Goal: Information Seeking & Learning: Learn about a topic

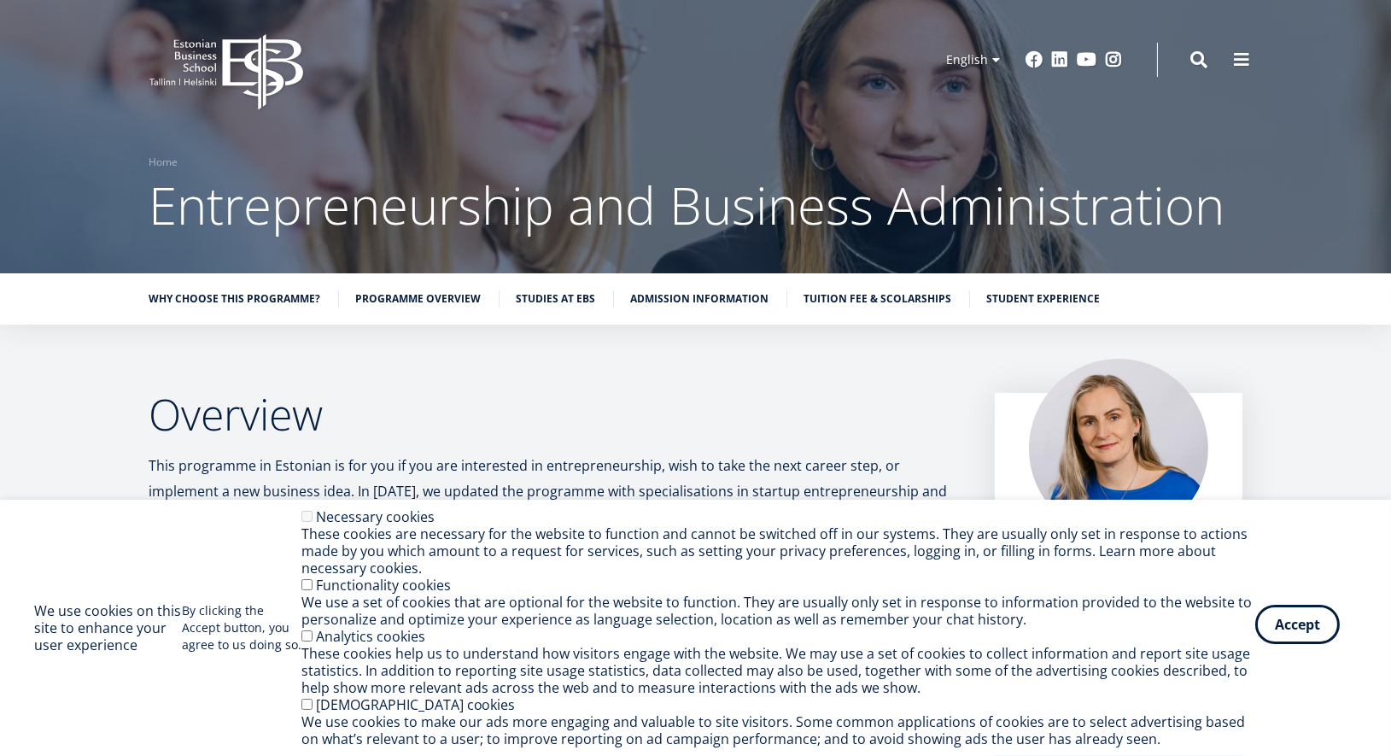
click at [1294, 627] on button "Accept" at bounding box center [1297, 624] width 85 height 39
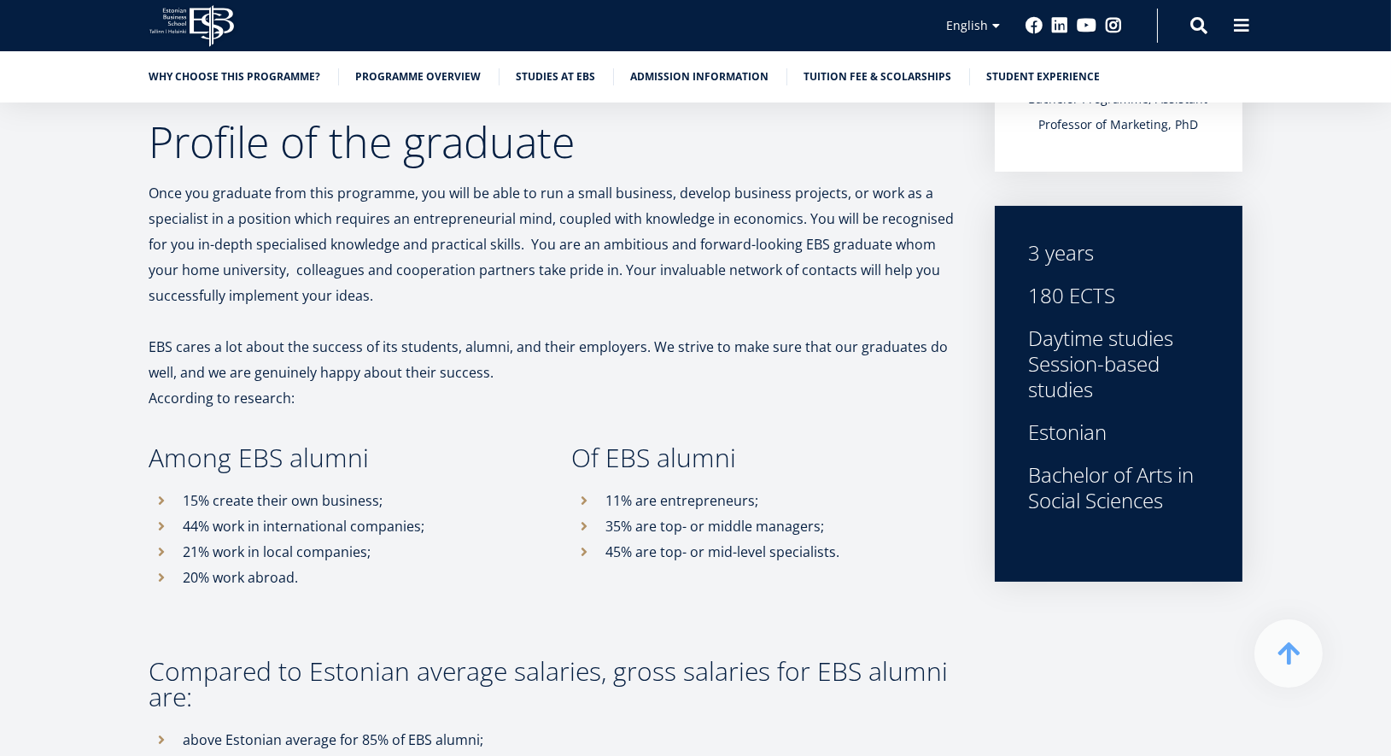
scroll to position [521, 0]
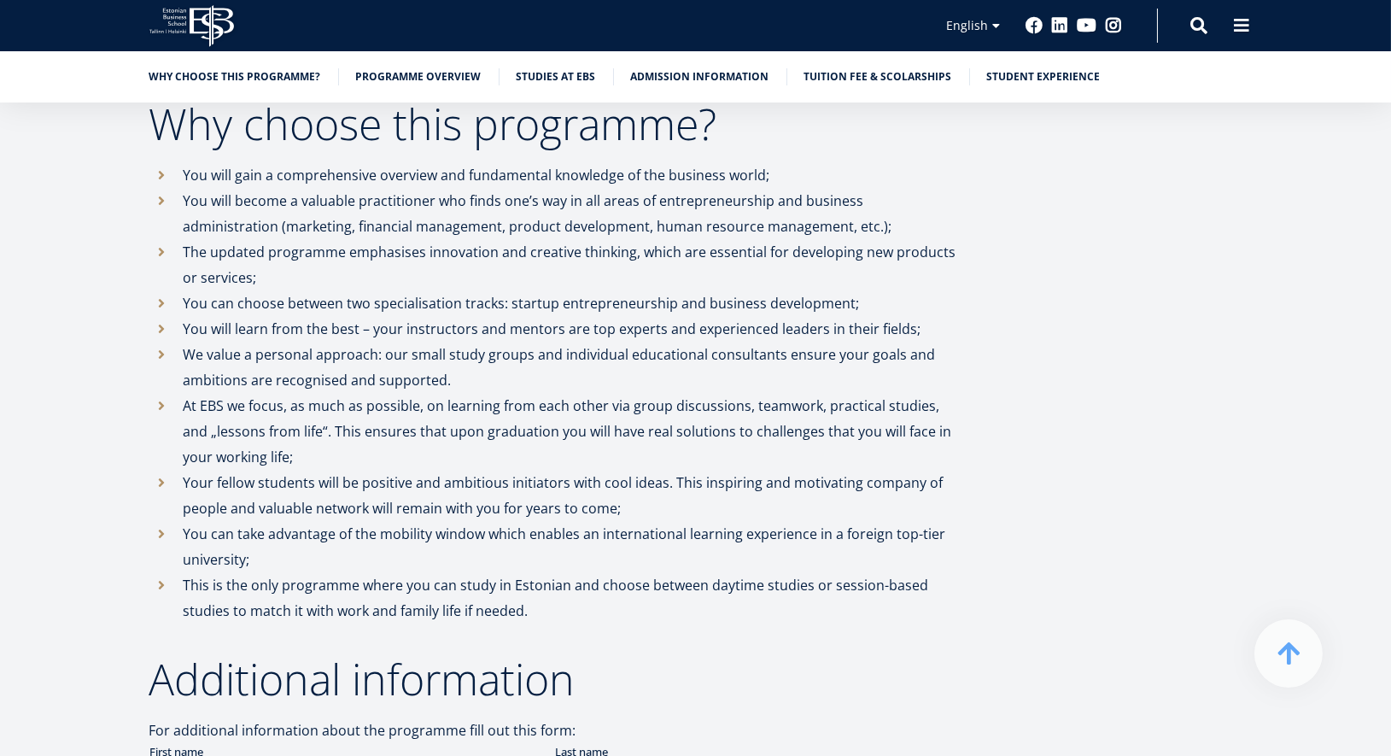
scroll to position [1258, 0]
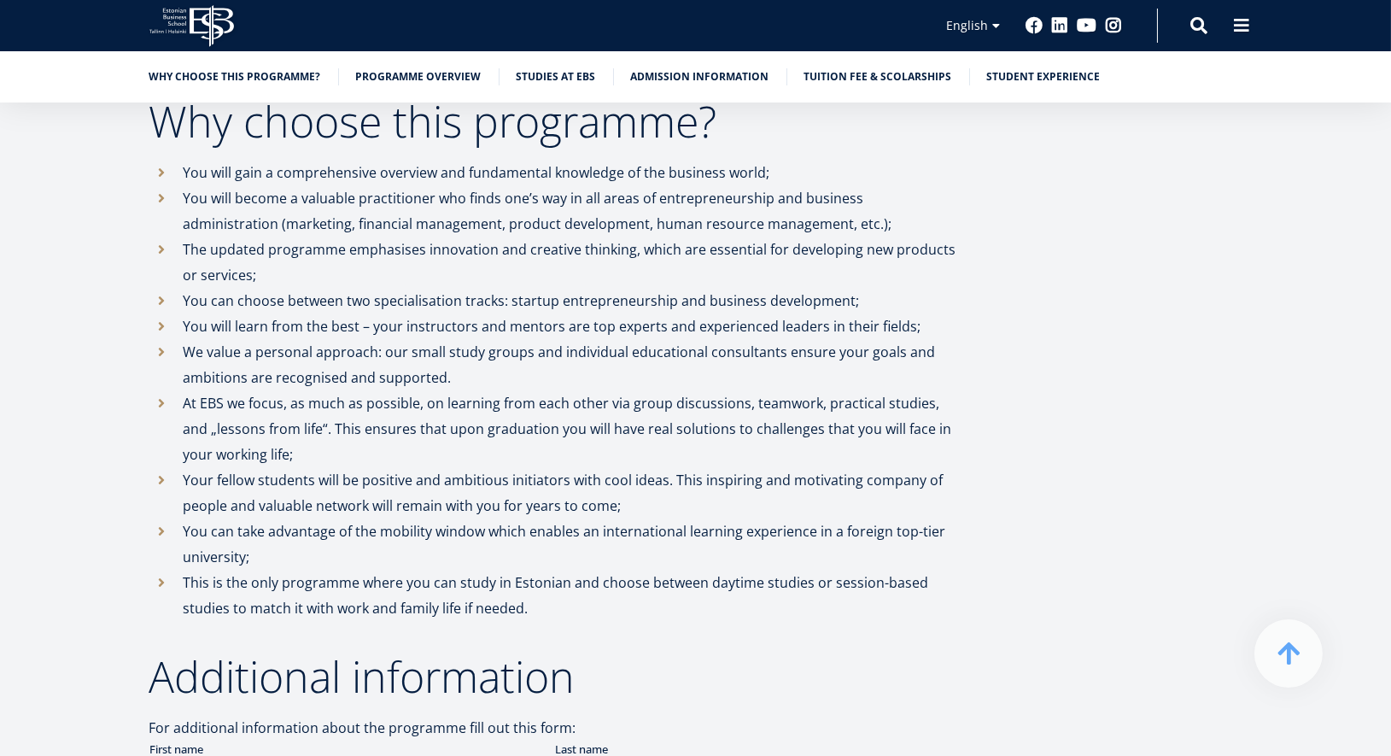
click at [631, 299] on li "You can choose between two specialisation tracks: startup entrepreneurship and …" at bounding box center [554, 301] width 811 height 26
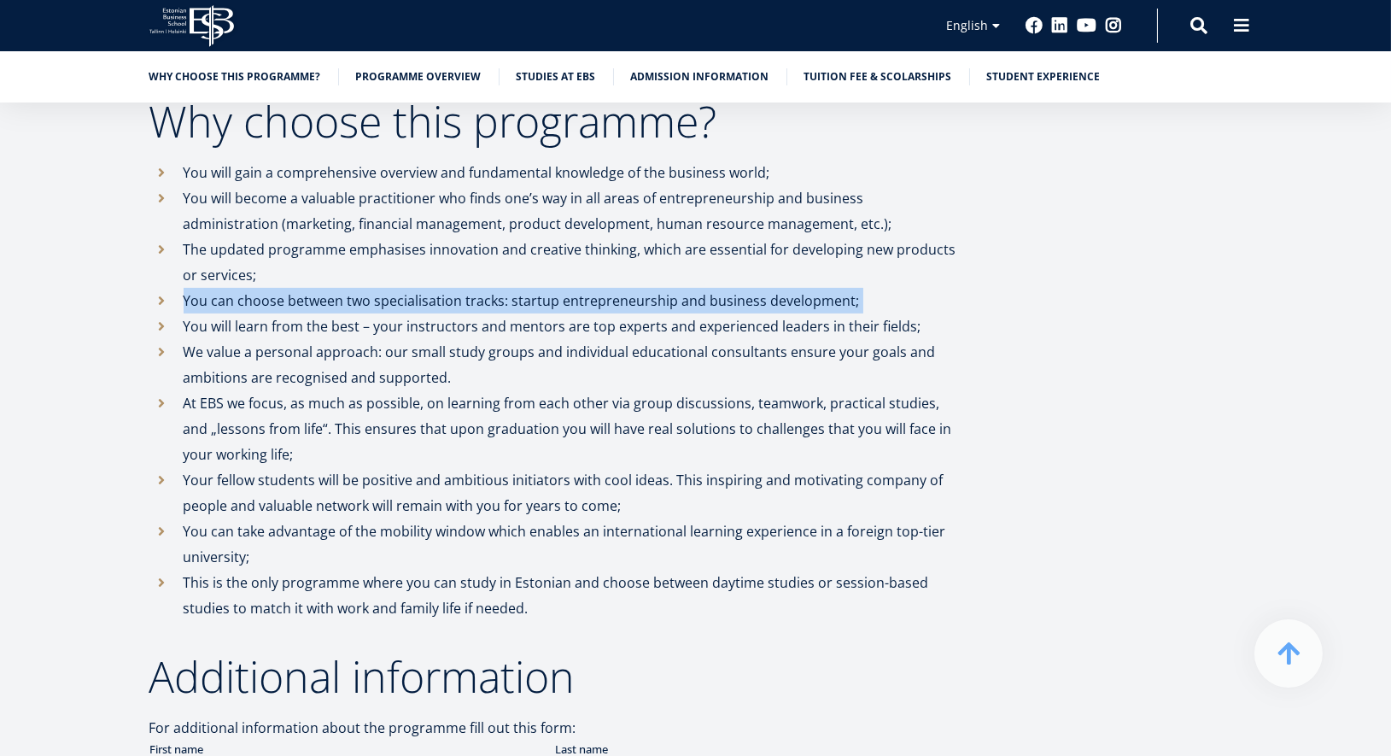
click at [631, 299] on li "You can choose between two specialisation tracks: startup entrepreneurship and …" at bounding box center [554, 301] width 811 height 26
copy ul "You can choose between two specialisation tracks: startup entrepreneurship and …"
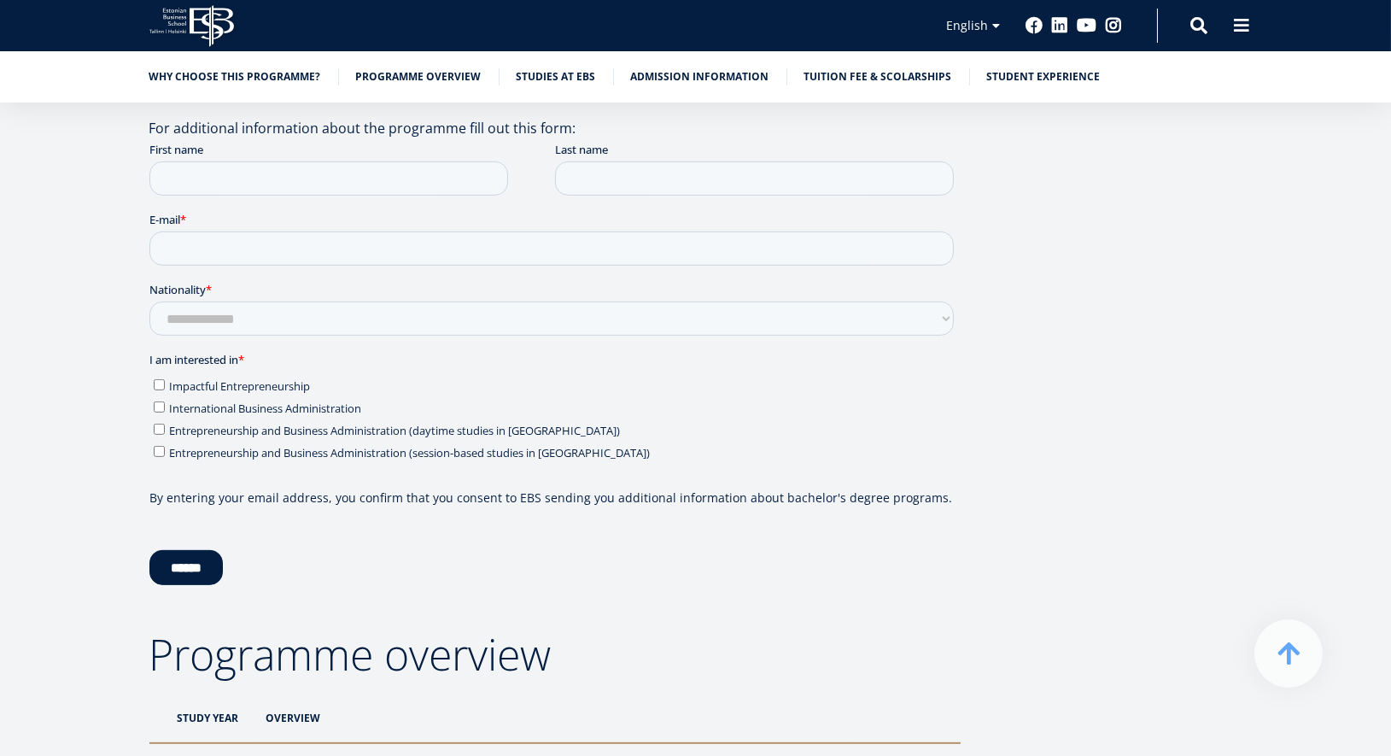
scroll to position [1859, 0]
click at [161, 452] on fieldset "I am interested in * Impactful Entrepreneurship International Business Administ…" at bounding box center [554, 410] width 811 height 125
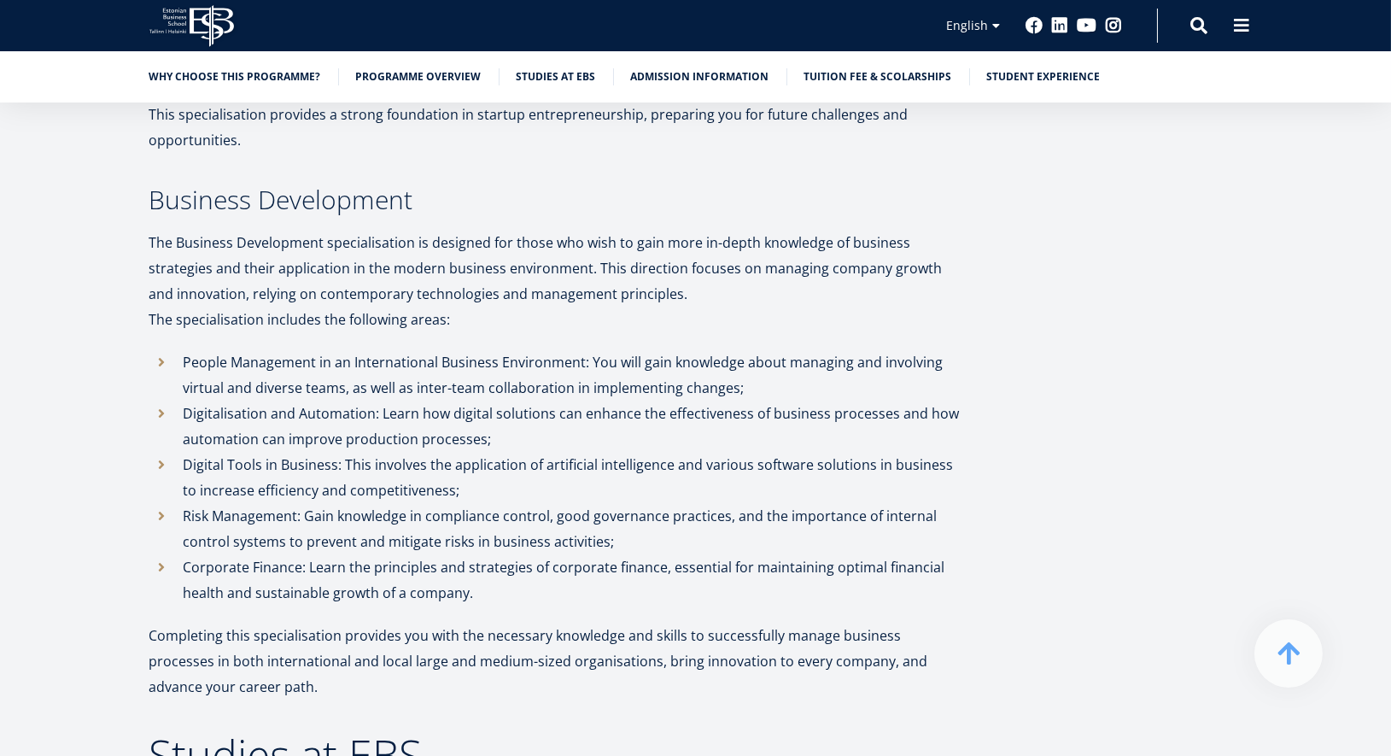
scroll to position [4314, 0]
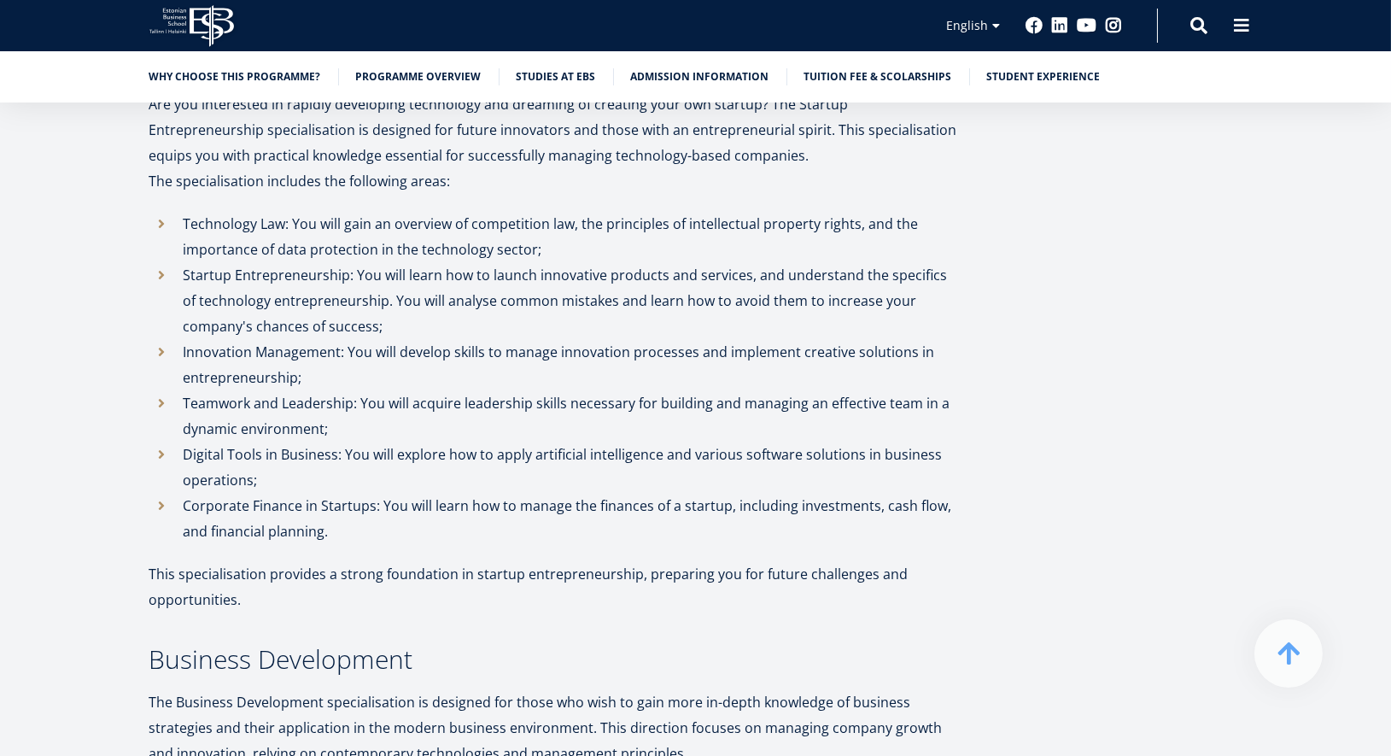
click at [116, 307] on div "Overview This programme in Estonian is for you if you are interested in entrepr…" at bounding box center [696, 12] width 1230 height 7007
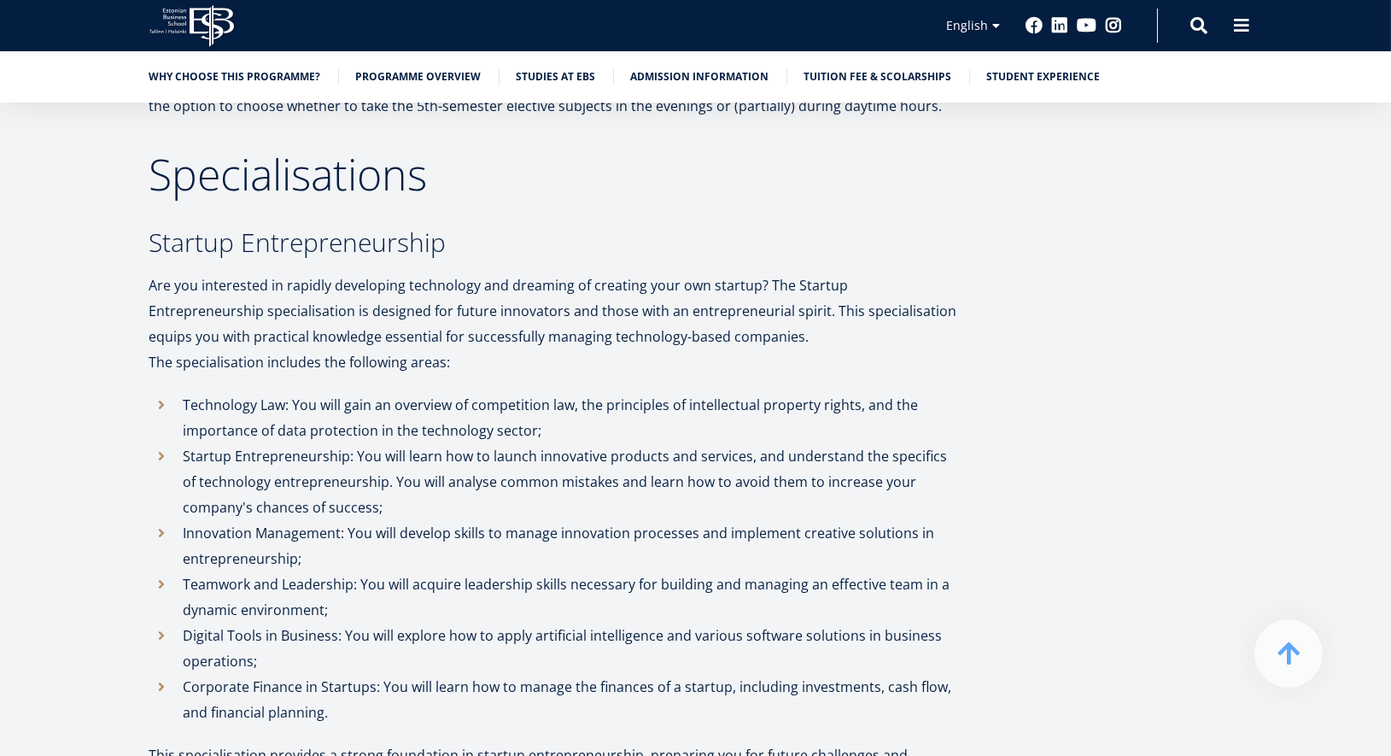
click at [116, 307] on div "Overview This programme in Estonian is for you if you are interested in entrepr…" at bounding box center [696, 193] width 1230 height 7007
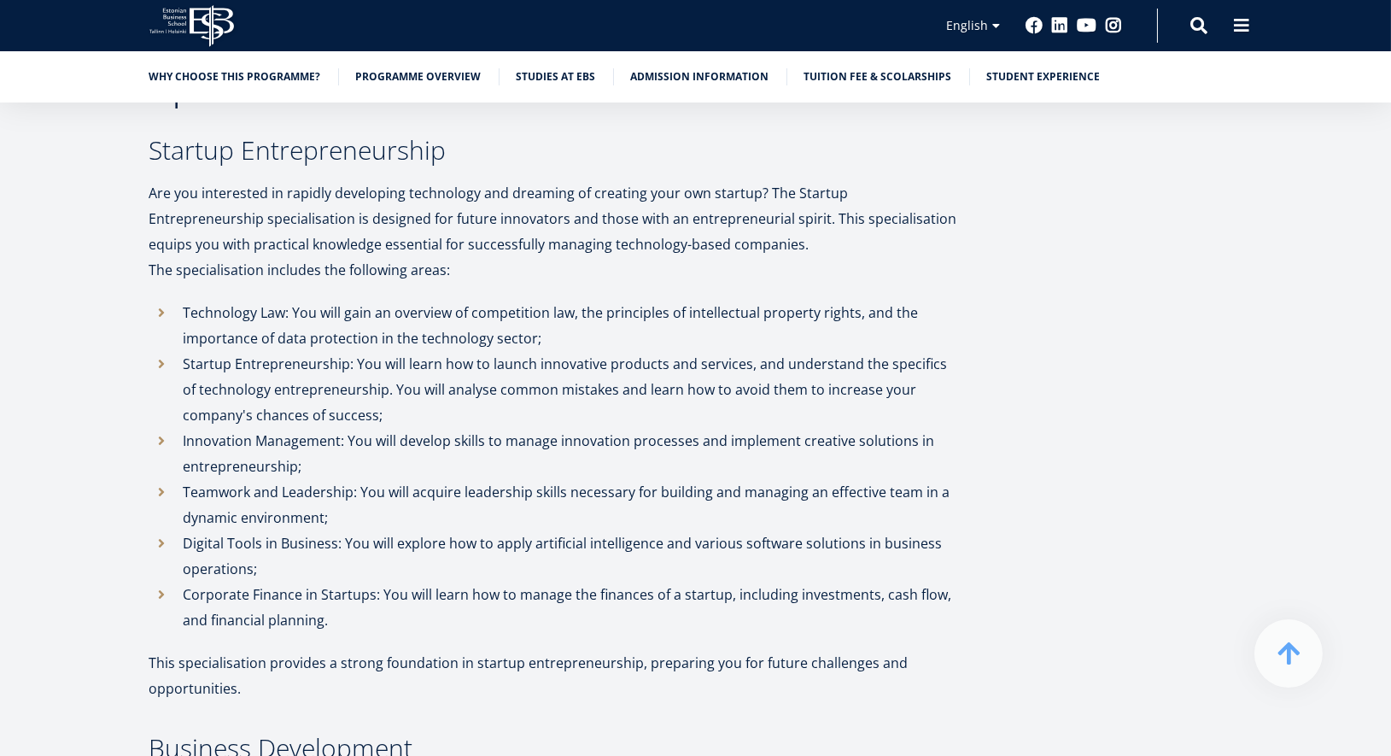
click at [116, 307] on div "Overview This programme in Estonian is for you if you are interested in entrepr…" at bounding box center [696, 100] width 1230 height 7007
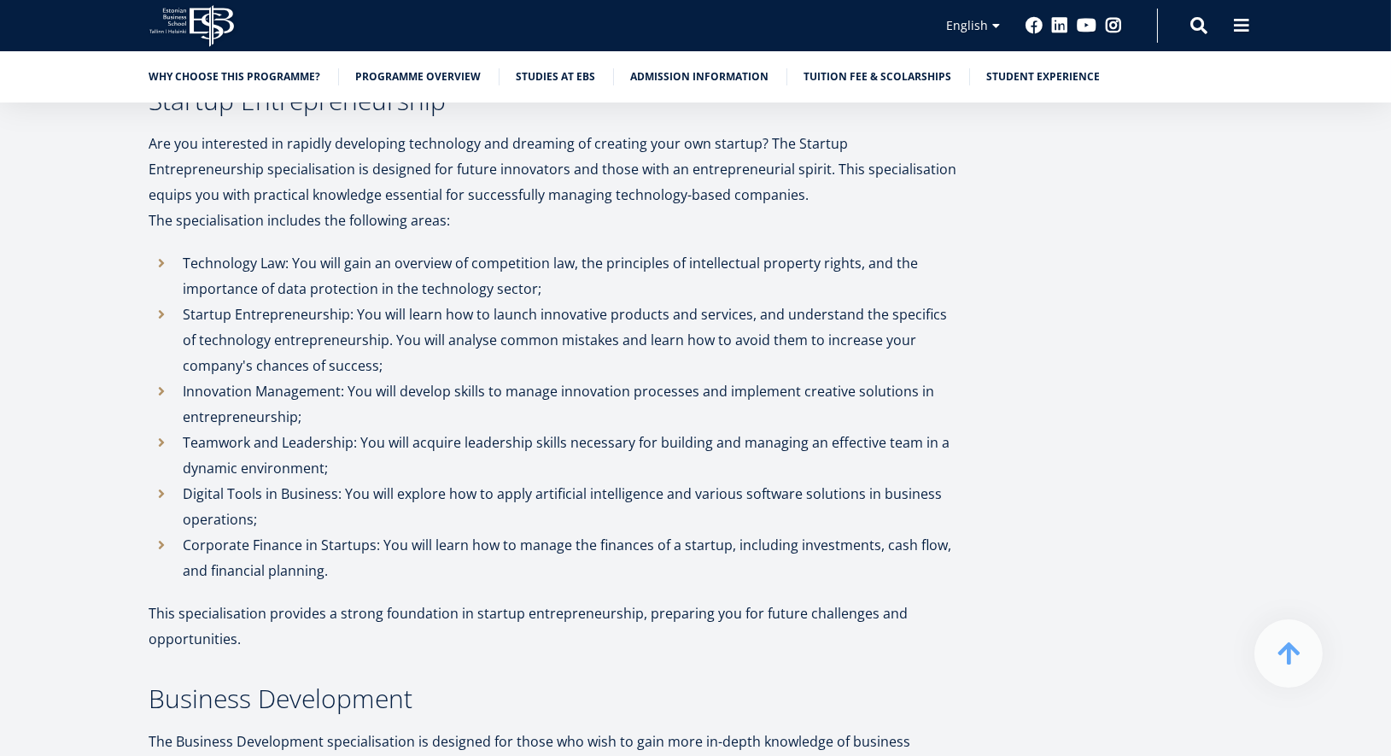
scroll to position [3854, 0]
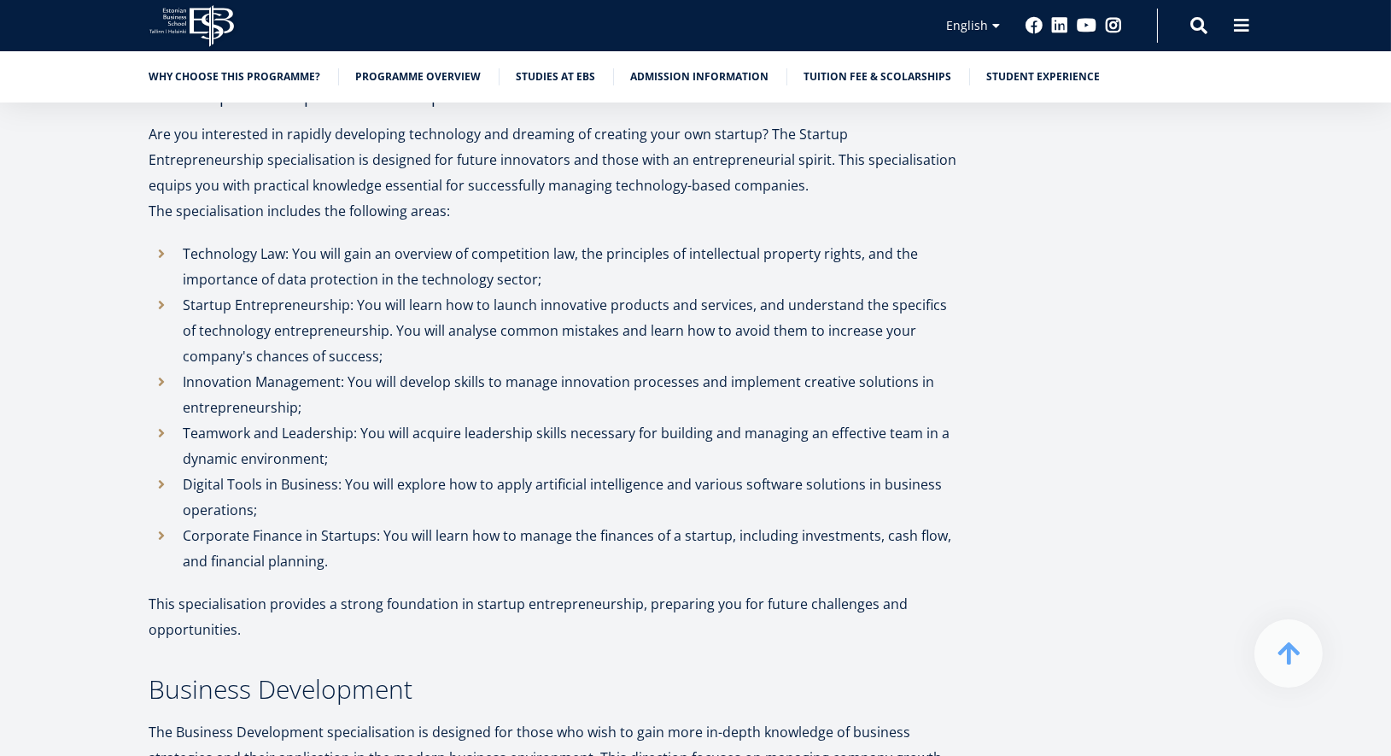
click at [117, 313] on div "Overview This programme in Estonian is for you if you are interested in entrepr…" at bounding box center [696, 42] width 1230 height 7007
click at [117, 312] on div "Overview This programme in Estonian is for you if you are interested in entrepr…" at bounding box center [696, 42] width 1230 height 7007
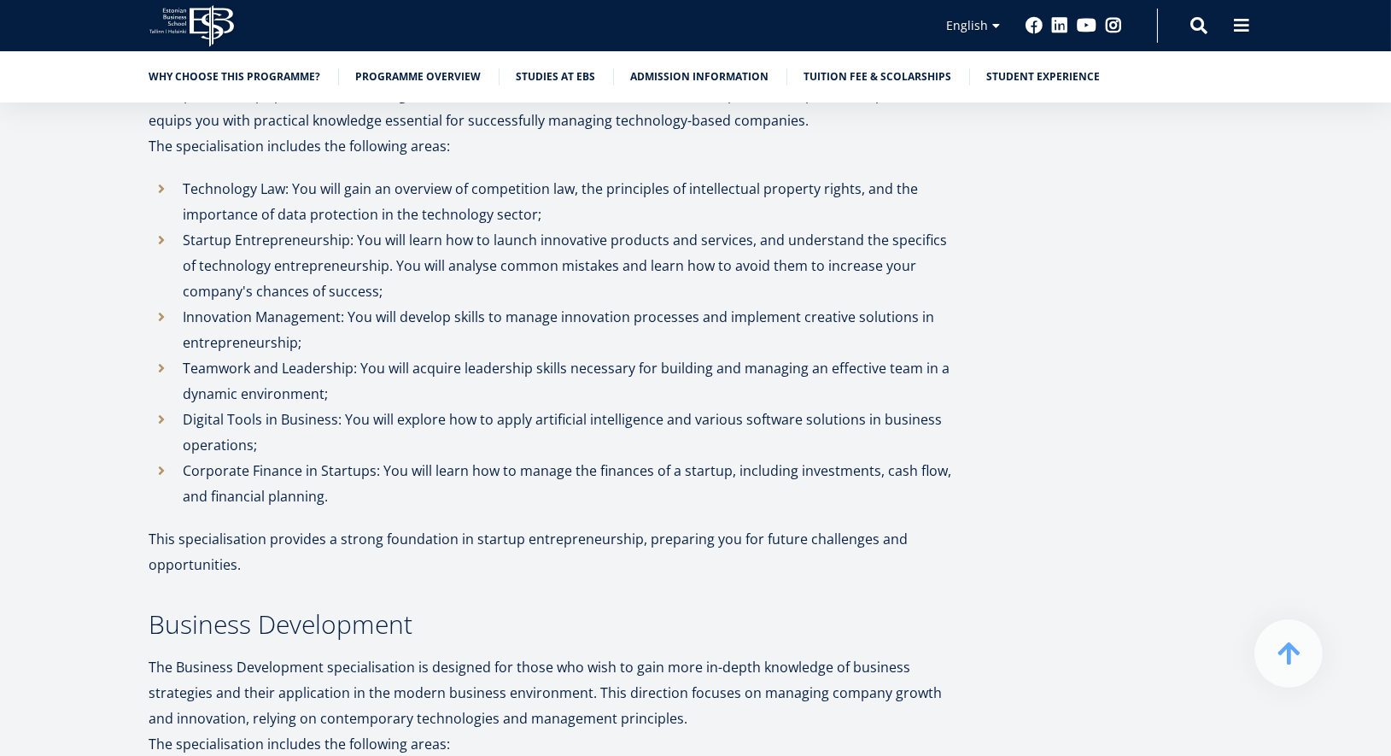
scroll to position [3920, 0]
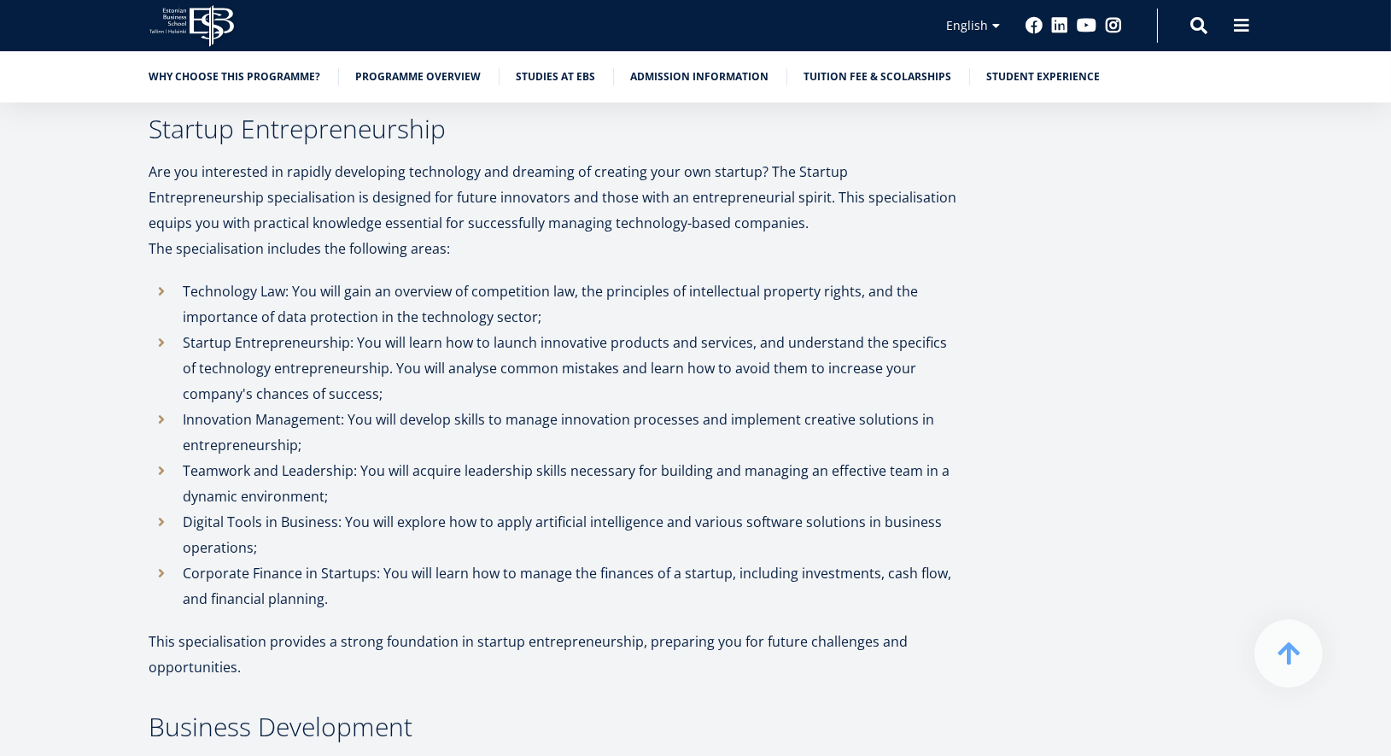
scroll to position [3816, 0]
click at [91, 338] on div "Overview This programme in Estonian is for you if you are interested in entrepr…" at bounding box center [696, 80] width 1230 height 7007
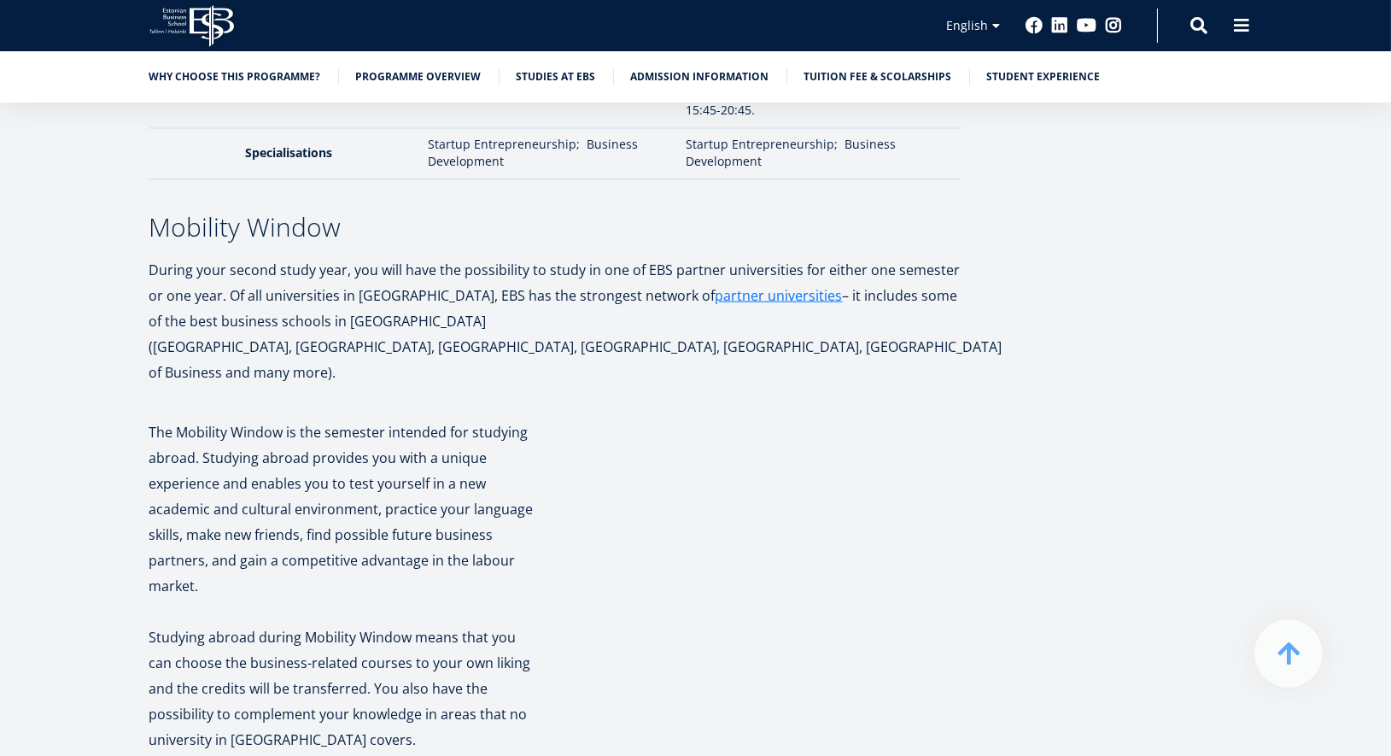
scroll to position [5389, 0]
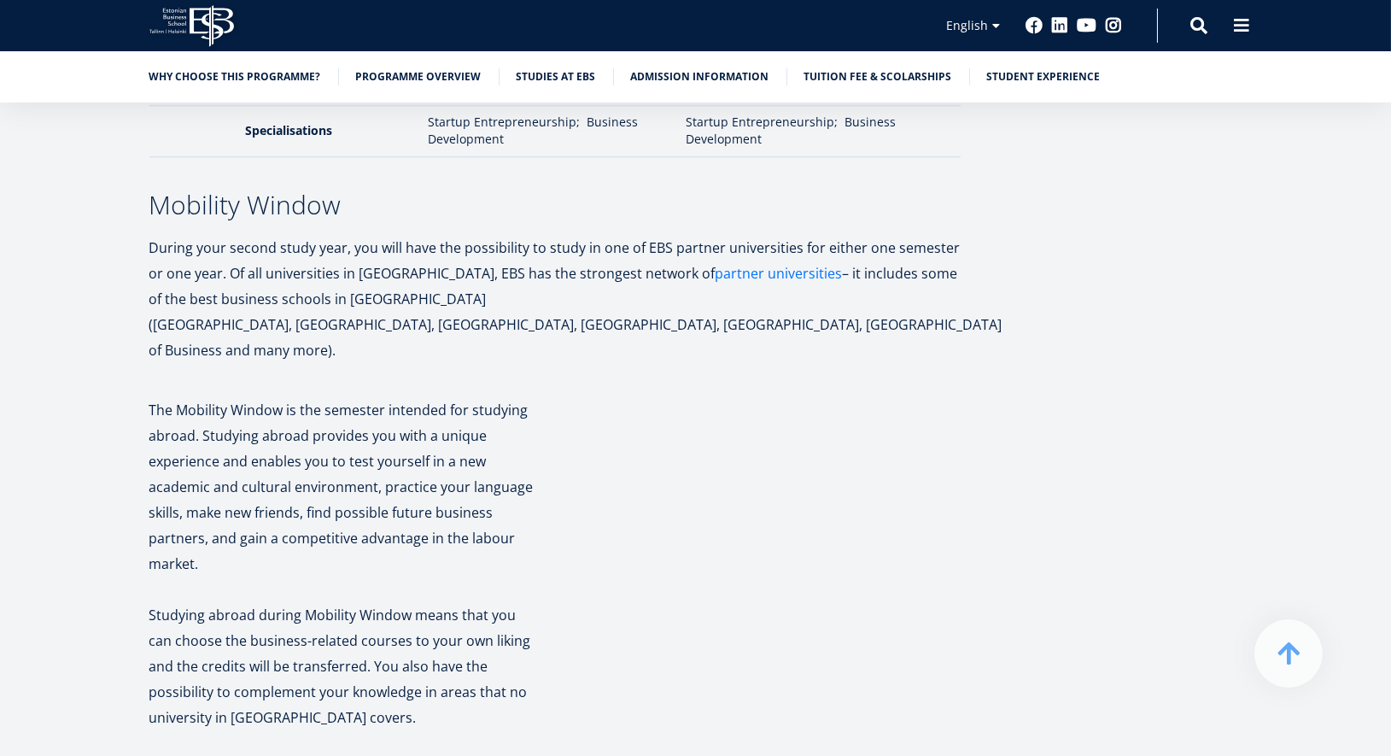
click at [716, 277] on link "partner universities" at bounding box center [779, 273] width 127 height 26
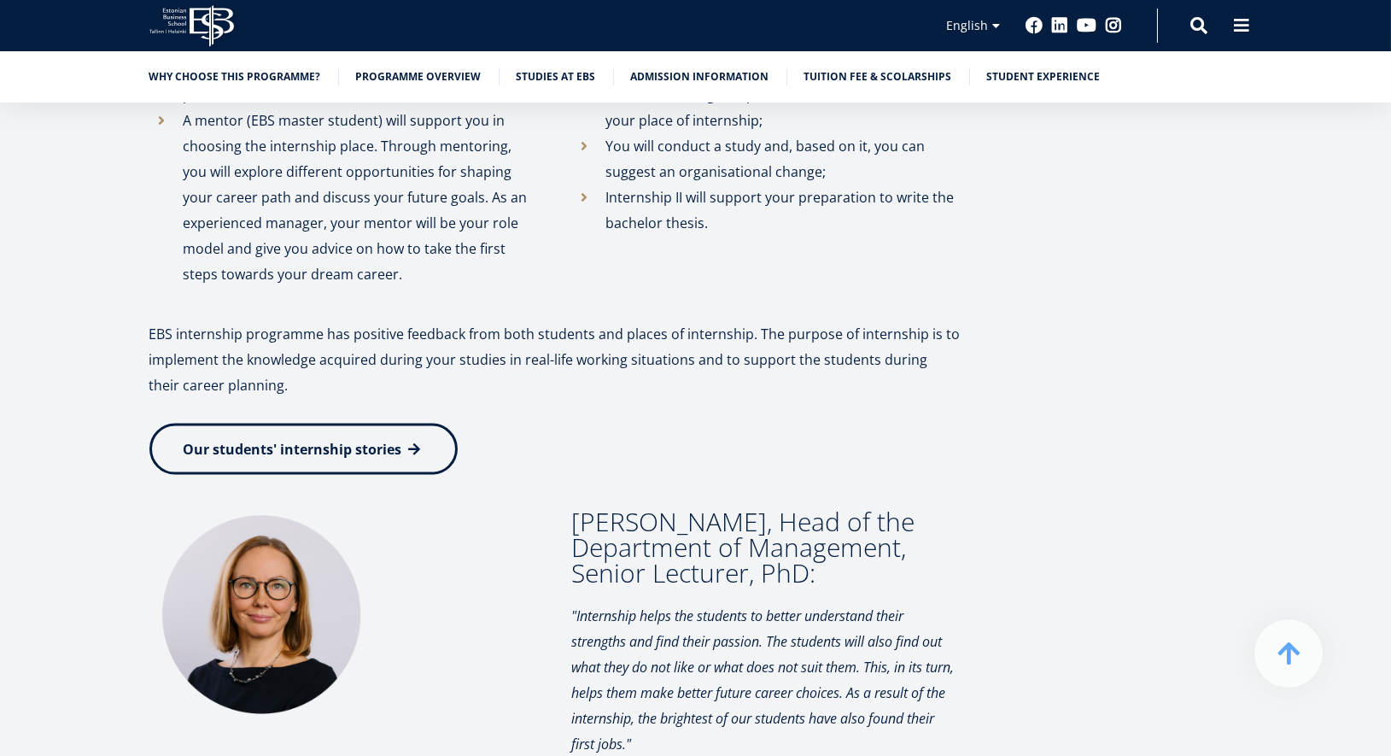
scroll to position [6587, 0]
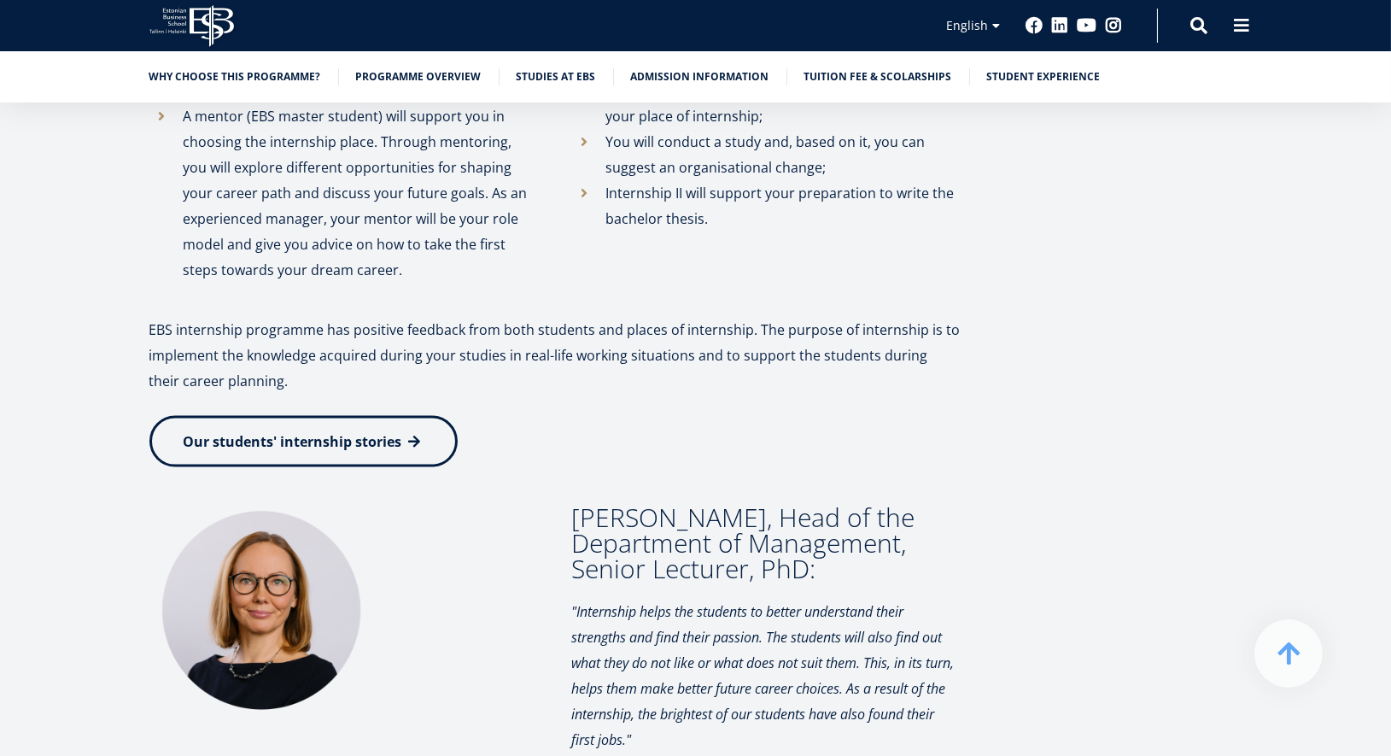
click at [400, 432] on span "Our students' internship stories" at bounding box center [293, 441] width 219 height 19
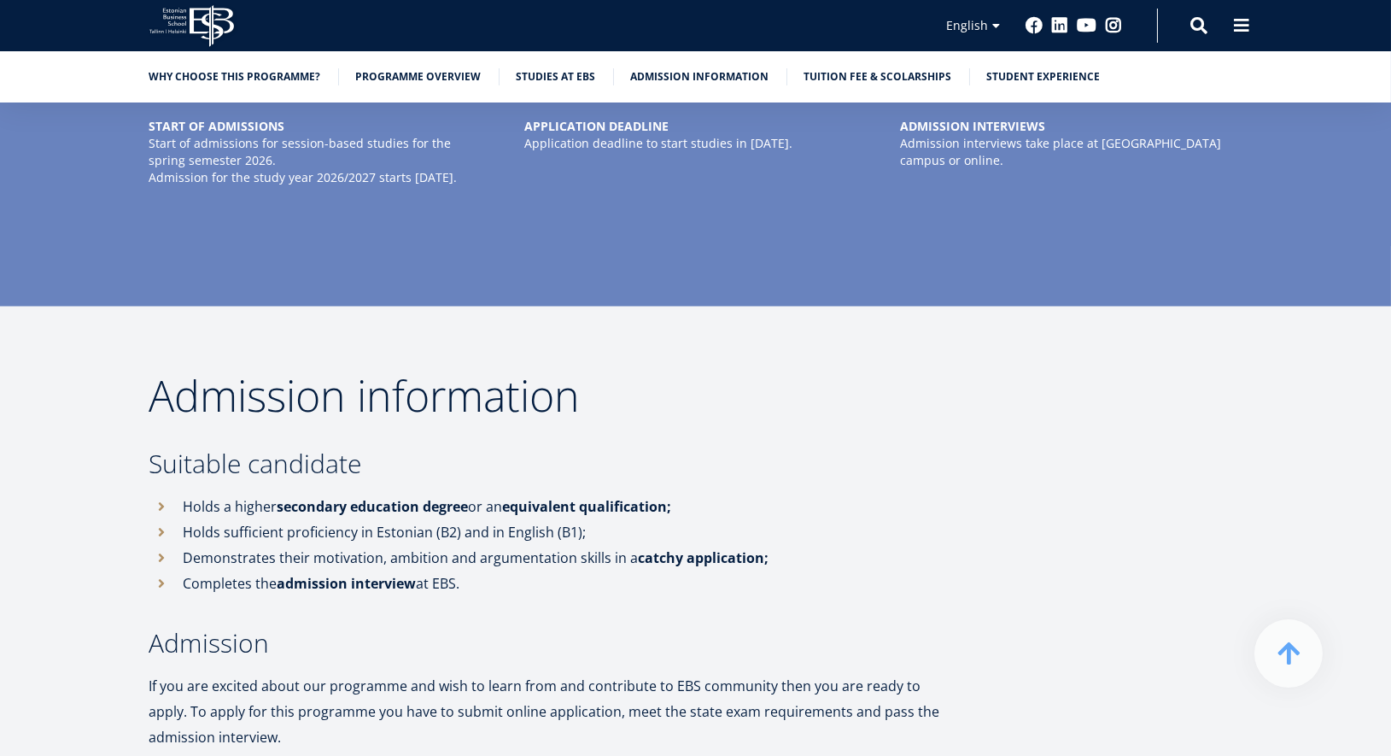
scroll to position [7455, 0]
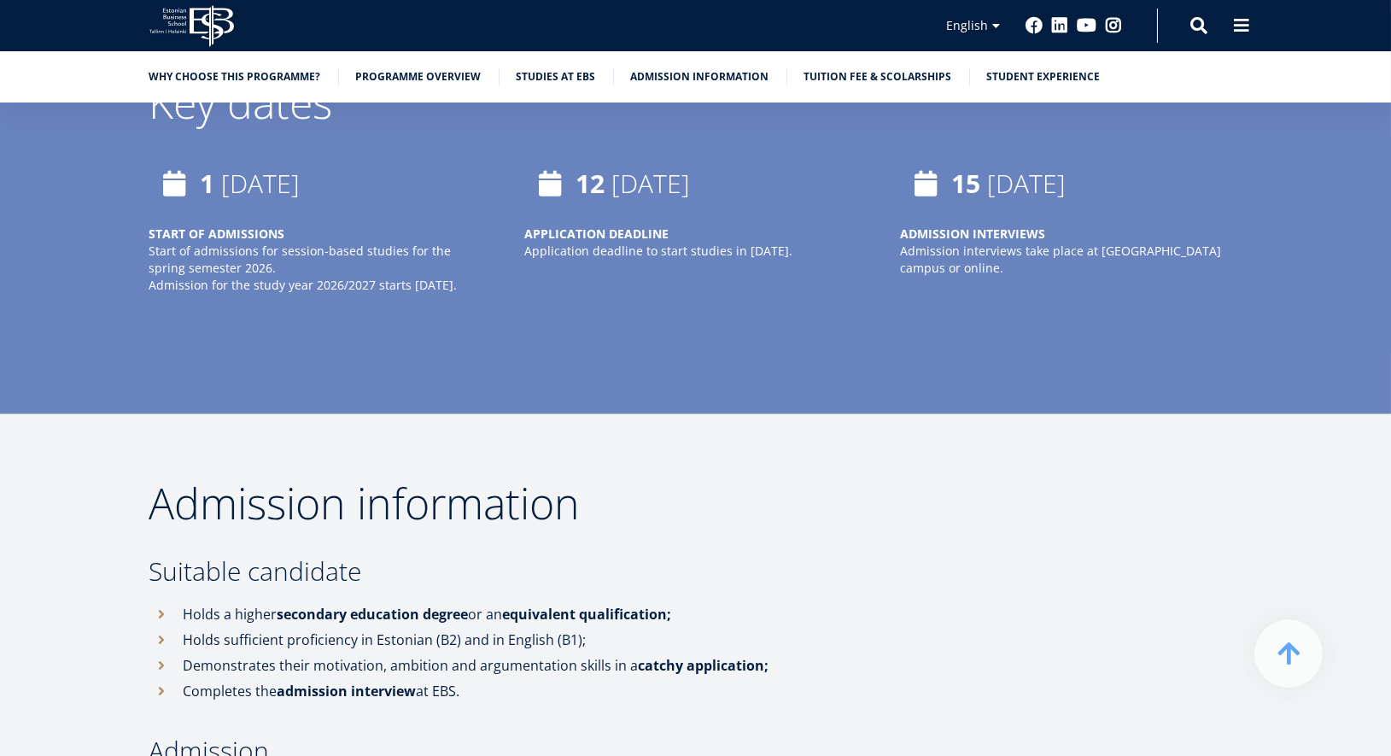
click at [856, 301] on div "[DATE] APPLICATION DEADLINE Application deadline to start studies in [DATE]." at bounding box center [678, 252] width 376 height 188
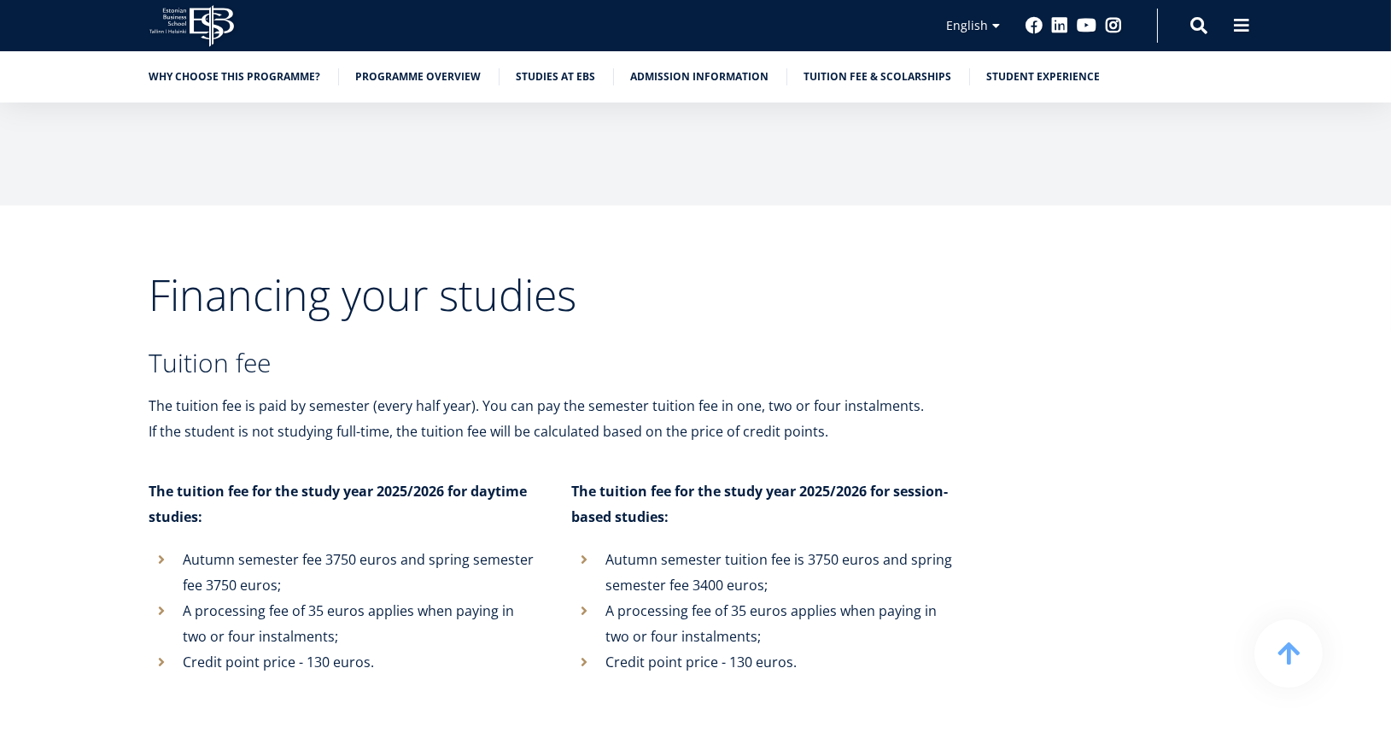
scroll to position [9004, 0]
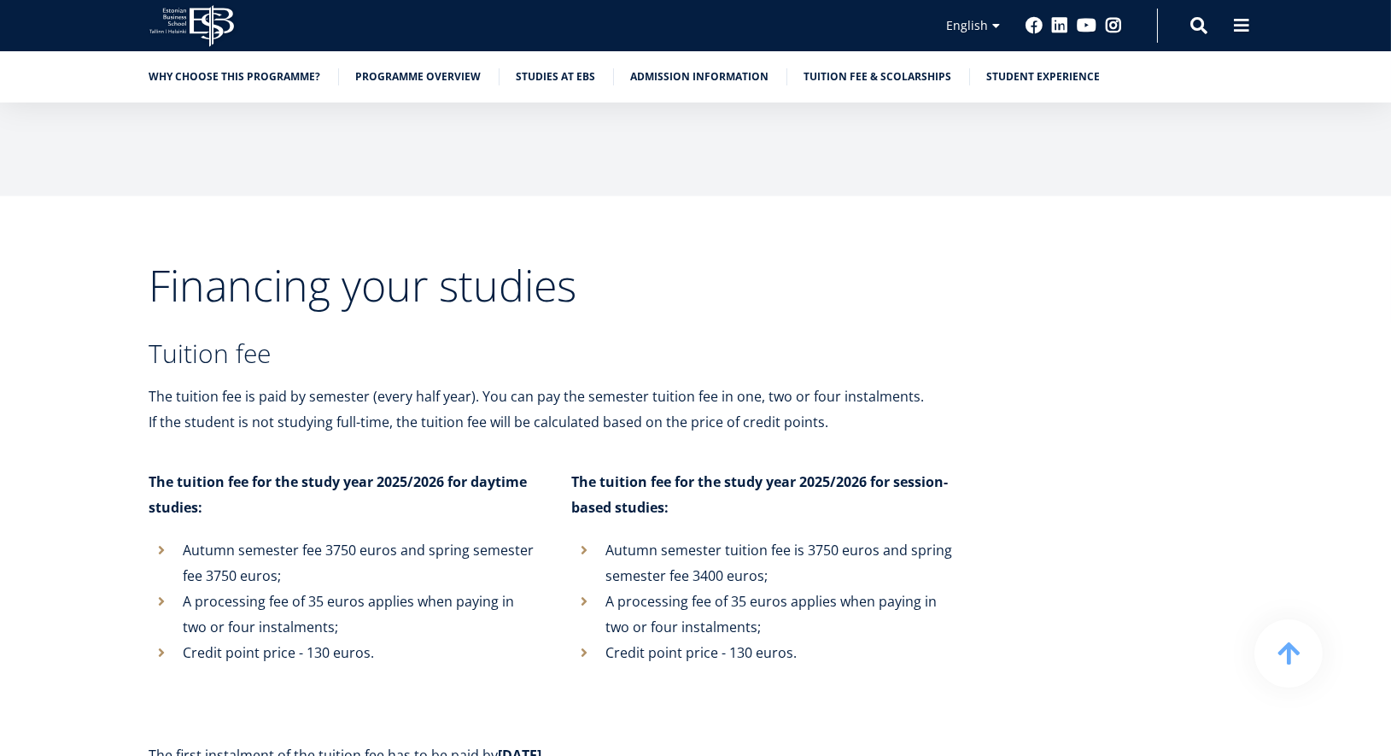
click at [924, 383] on p "The tuition fee is paid by semester (every half year). You can pay the semester…" at bounding box center [554, 408] width 811 height 51
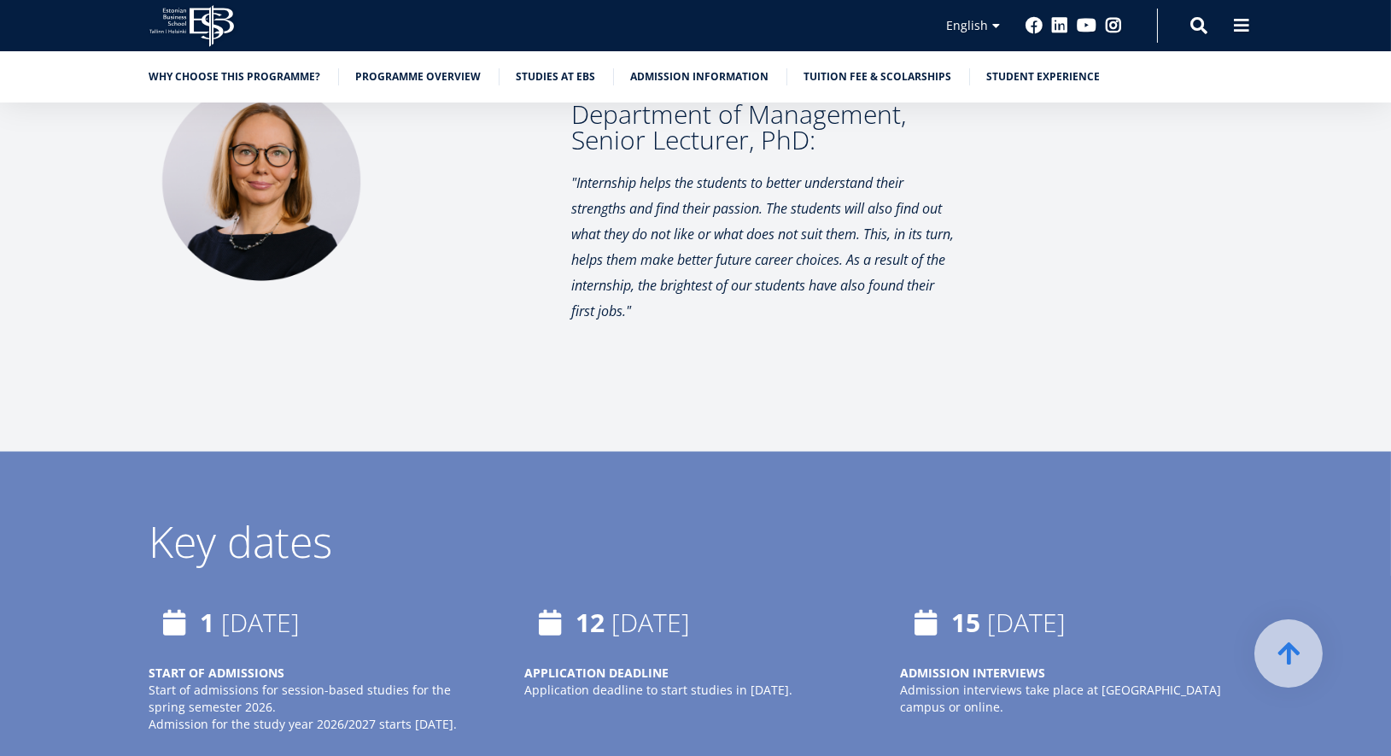
scroll to position [7015, 0]
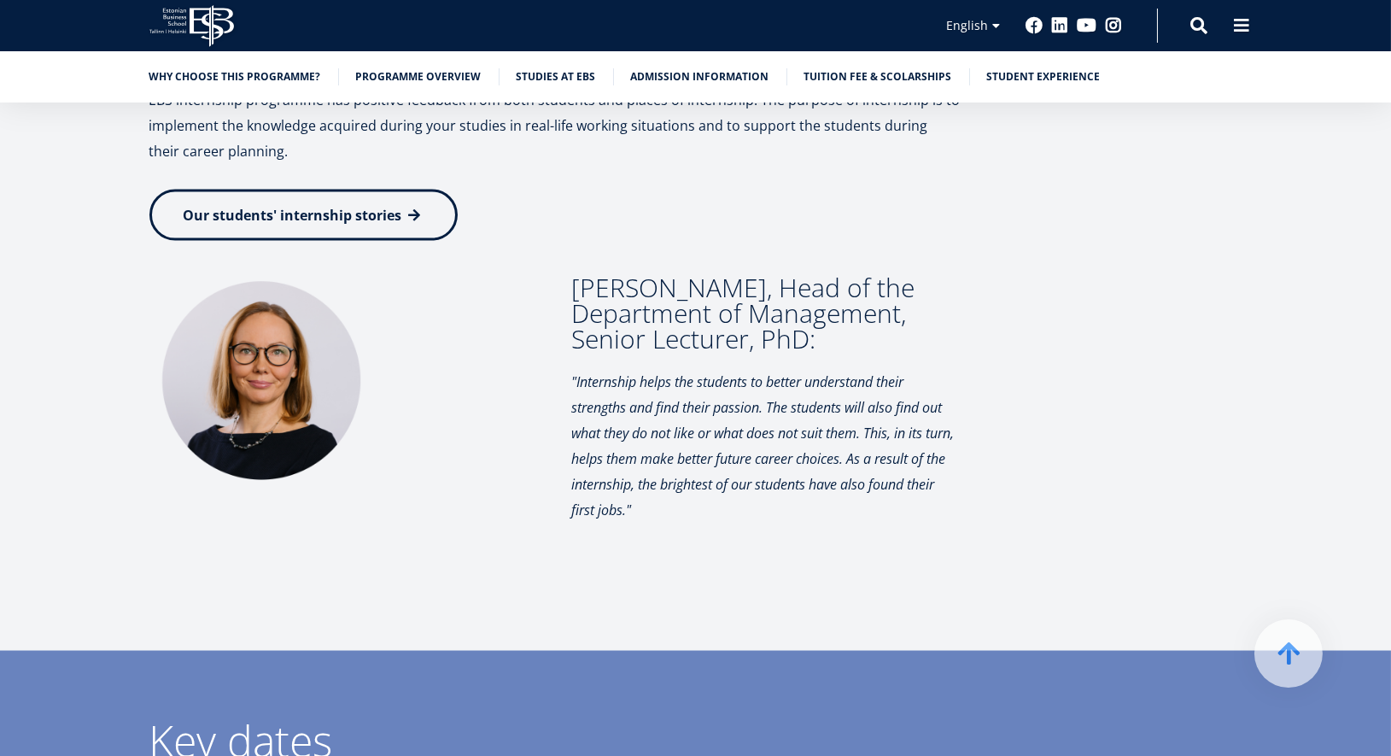
click at [739, 275] on h3 "[PERSON_NAME], Head of the Department of Management, Senior Lecturer, PhD:" at bounding box center [766, 313] width 388 height 77
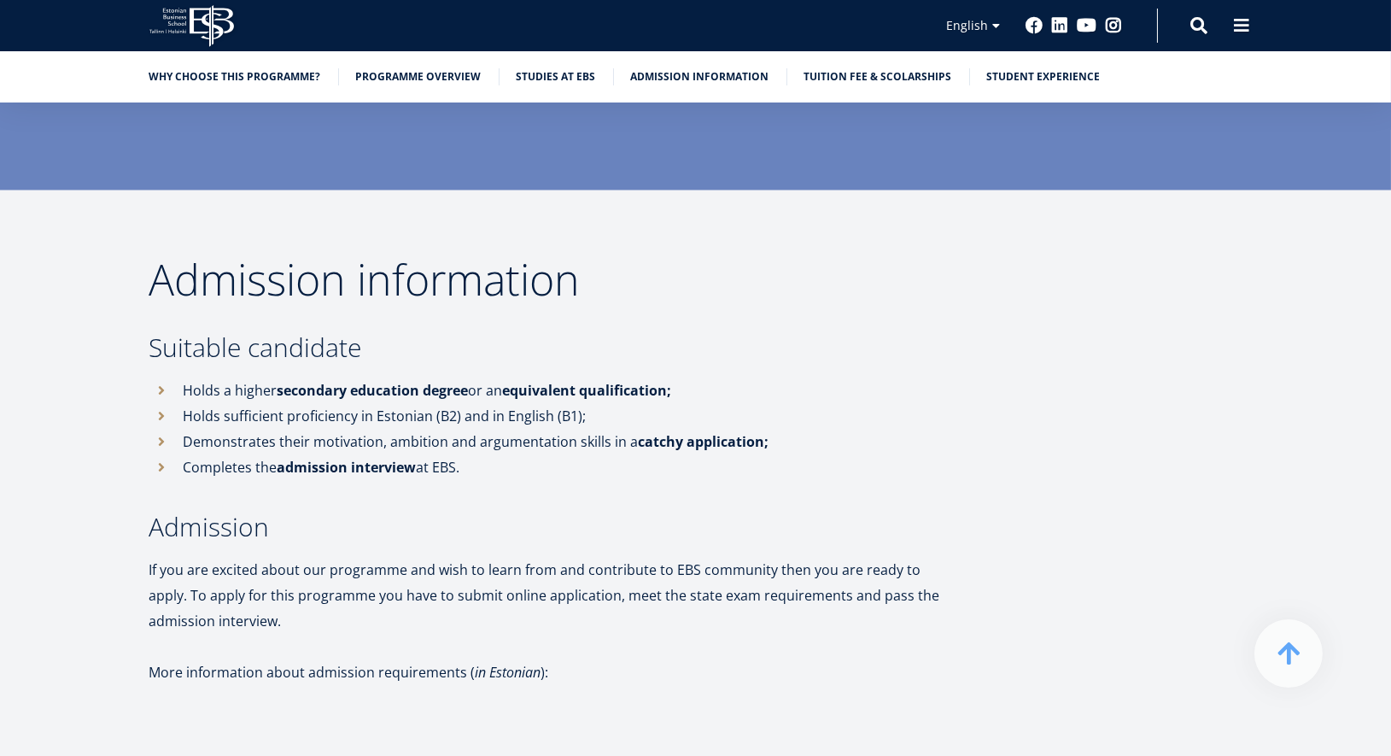
scroll to position [8026, 0]
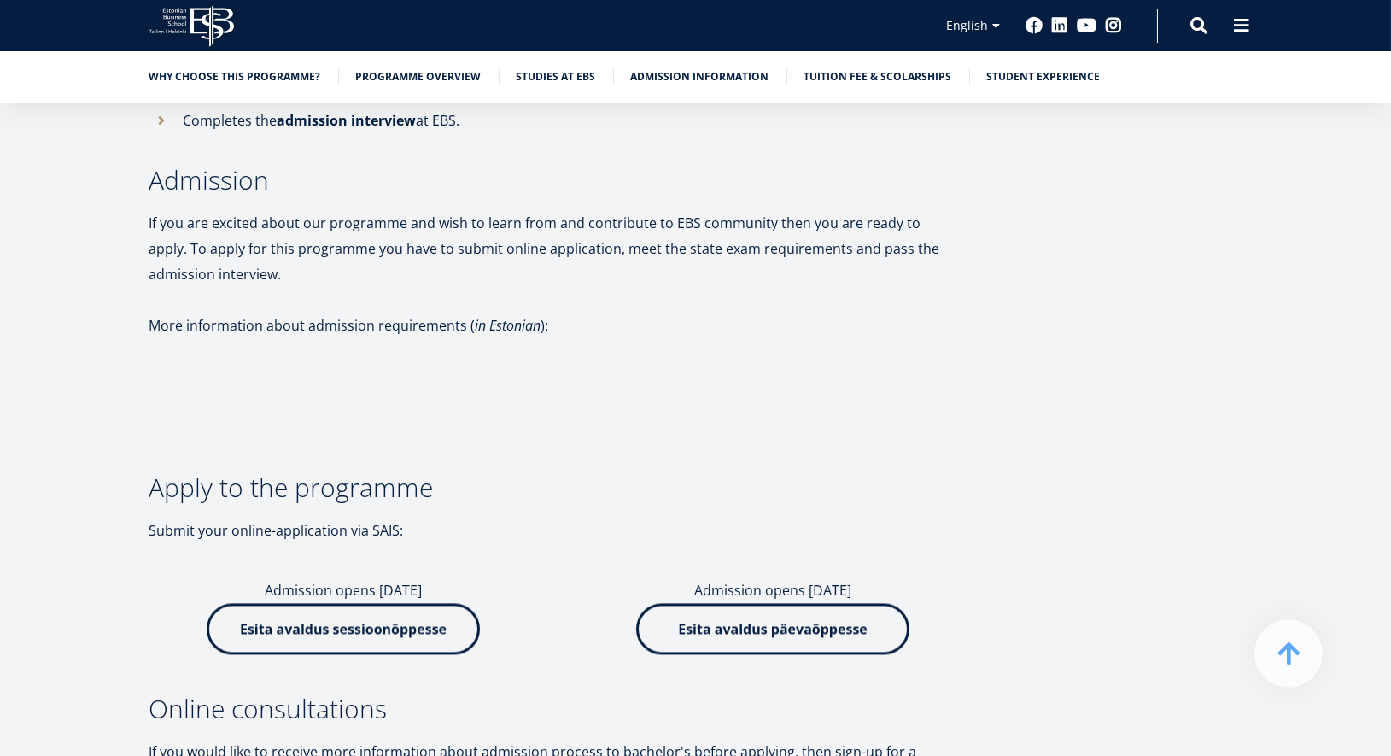
click at [388, 605] on img at bounding box center [343, 628] width 273 height 51
click at [1040, 73] on link "Student experience" at bounding box center [1044, 75] width 114 height 17
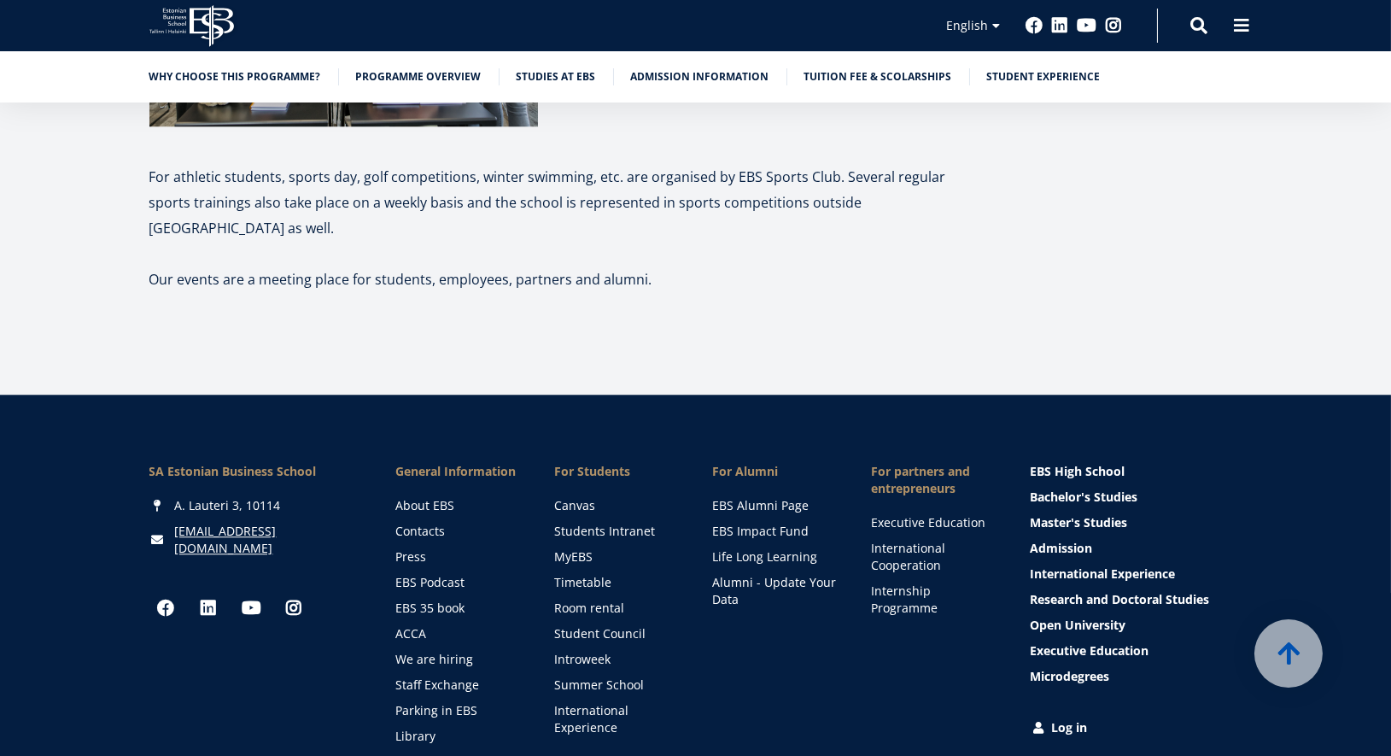
scroll to position [10906, 0]
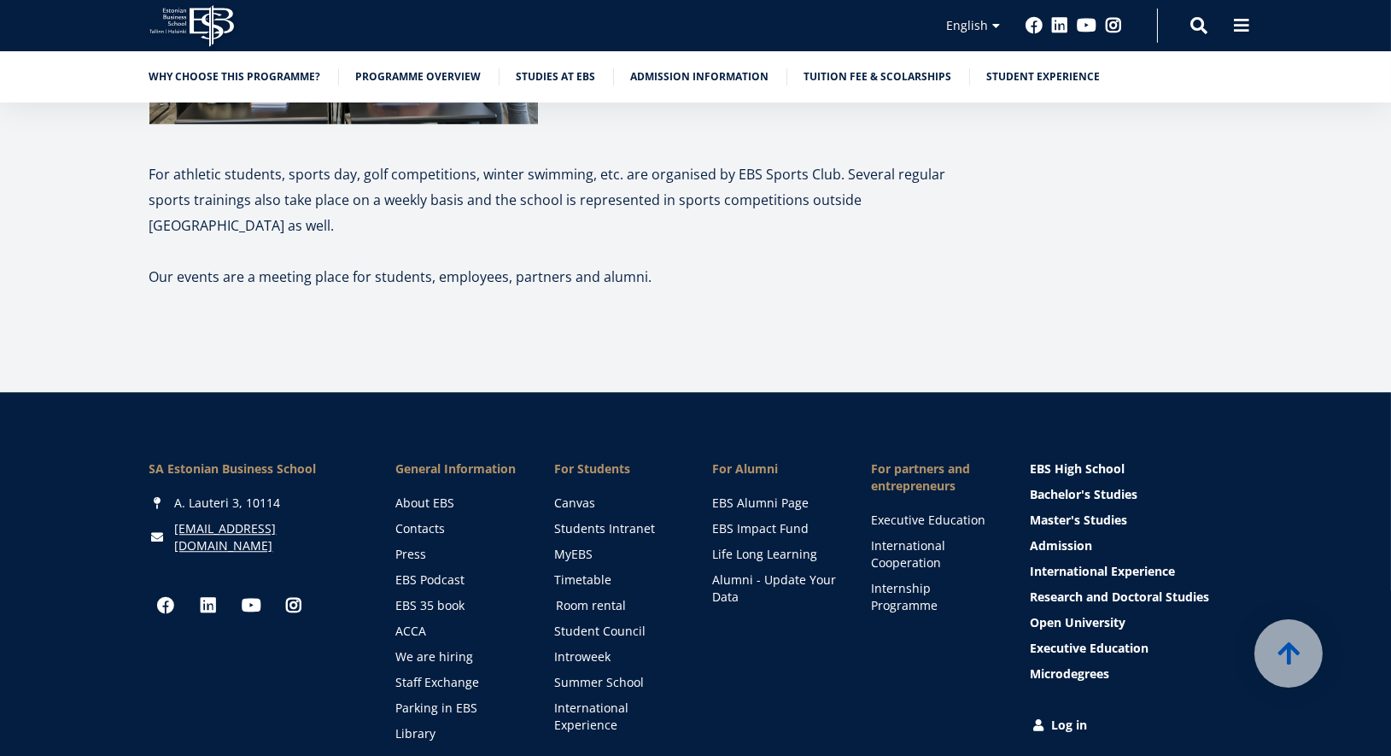
click at [599, 597] on link "Room rental" at bounding box center [618, 605] width 125 height 17
